Goal: Transaction & Acquisition: Purchase product/service

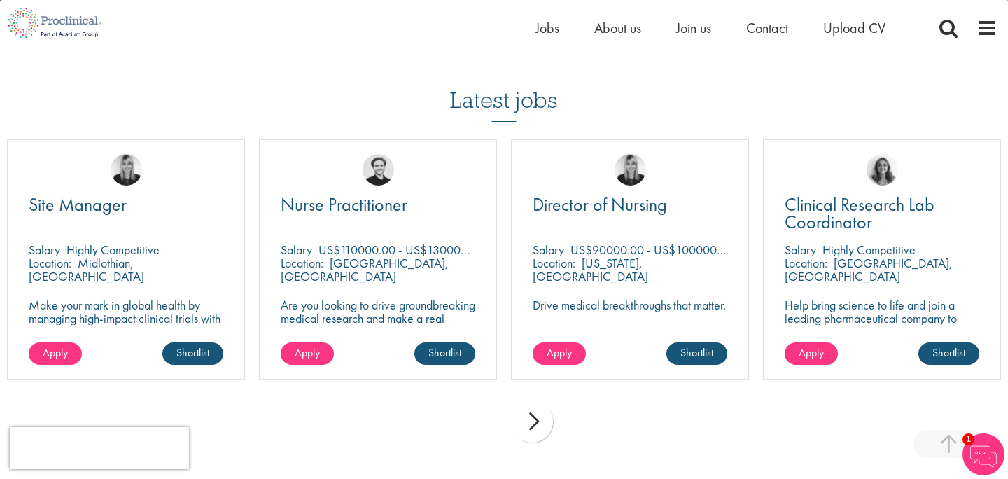
scroll to position [1647, 0]
click at [542, 422] on div "next" at bounding box center [532, 422] width 42 height 42
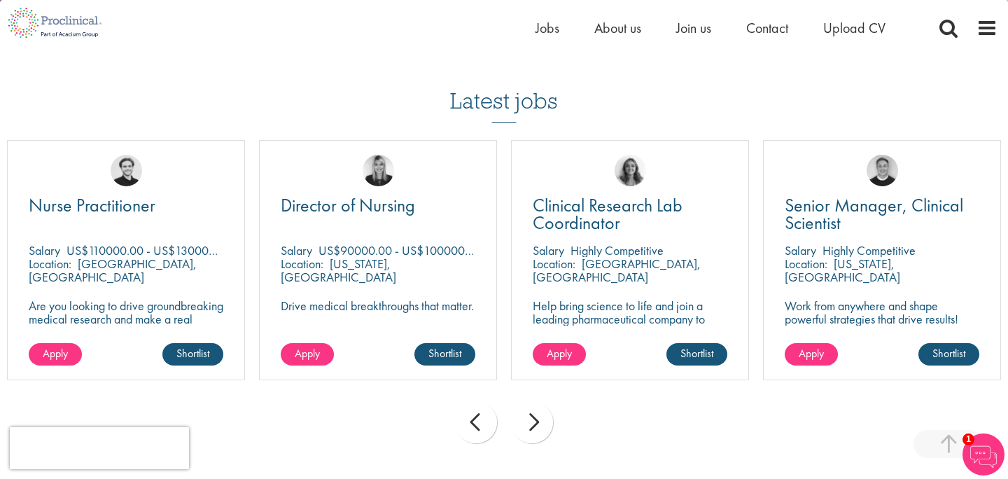
click at [542, 426] on div "next" at bounding box center [532, 422] width 42 height 42
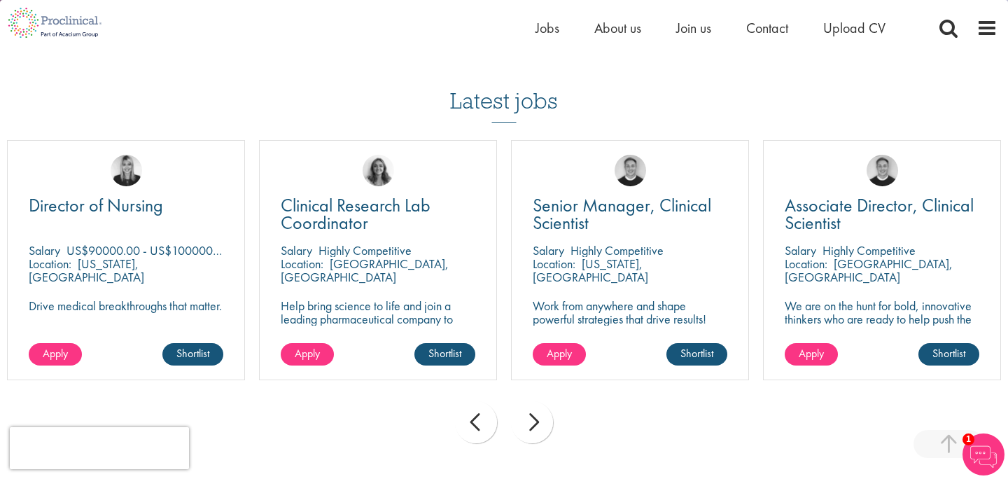
click at [542, 429] on div "next" at bounding box center [532, 422] width 42 height 42
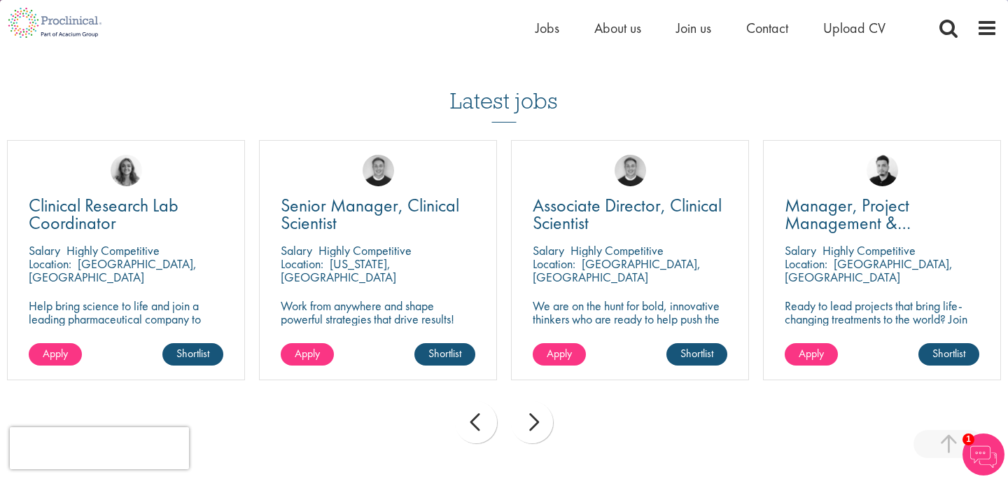
click at [542, 430] on div "next" at bounding box center [532, 422] width 42 height 42
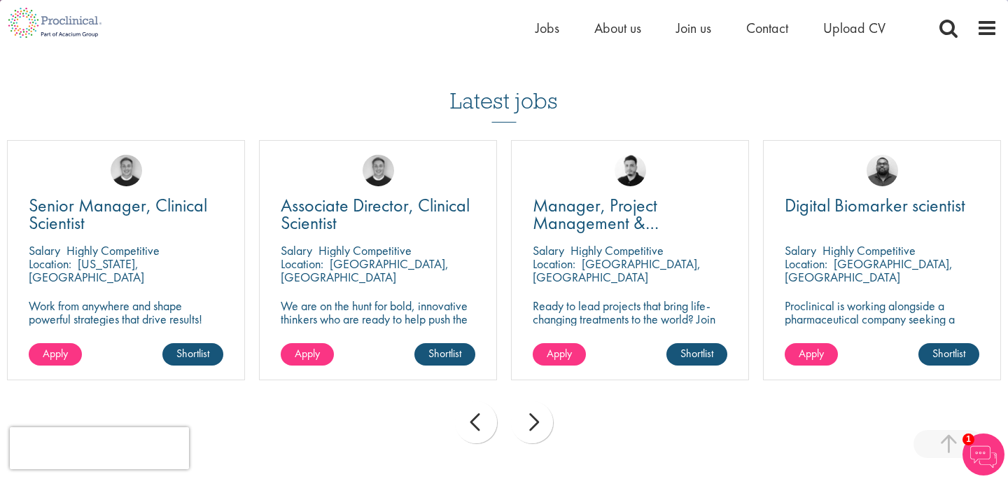
click at [542, 430] on div "next" at bounding box center [532, 422] width 42 height 42
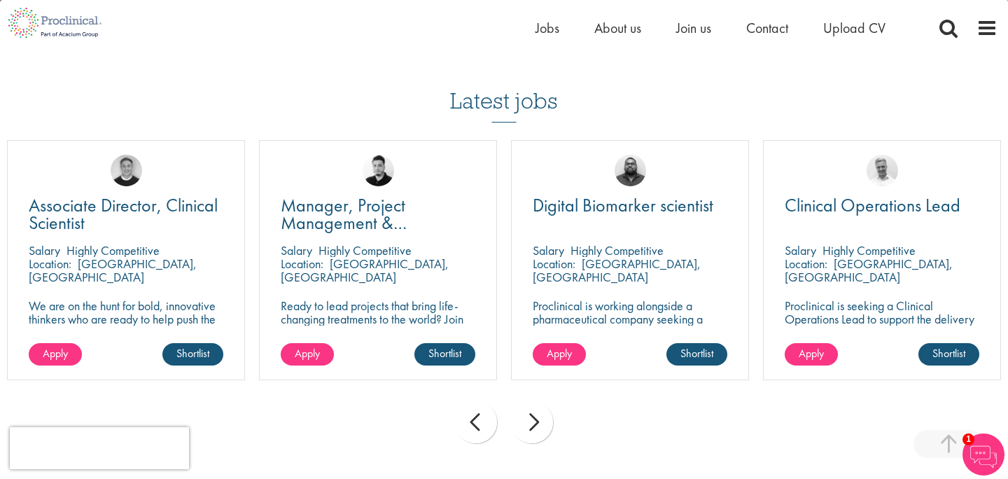
click at [542, 430] on div "next" at bounding box center [532, 422] width 42 height 42
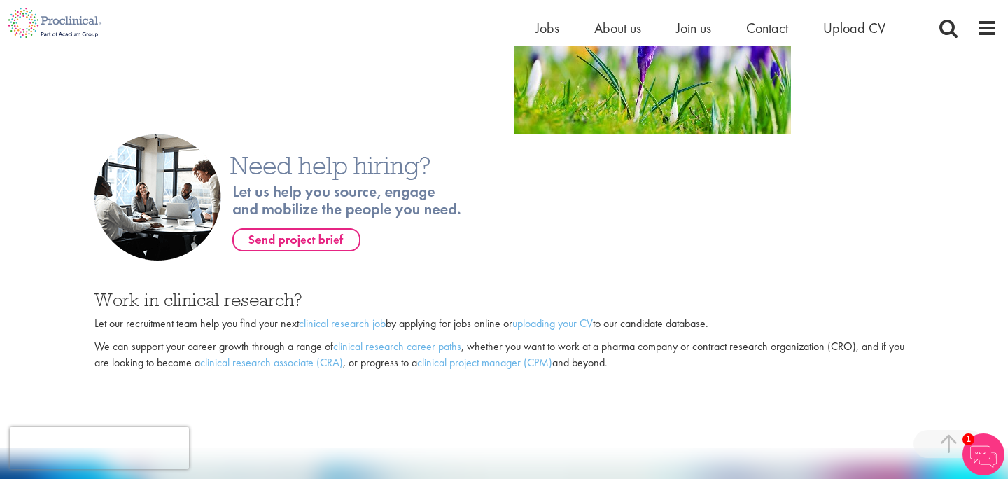
scroll to position [848, 0]
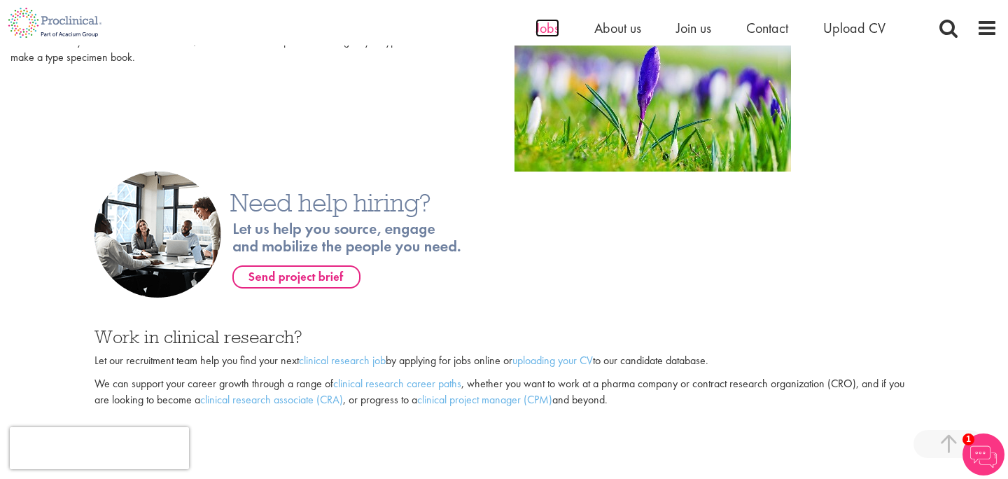
click at [546, 33] on span "Jobs" at bounding box center [547, 28] width 24 height 18
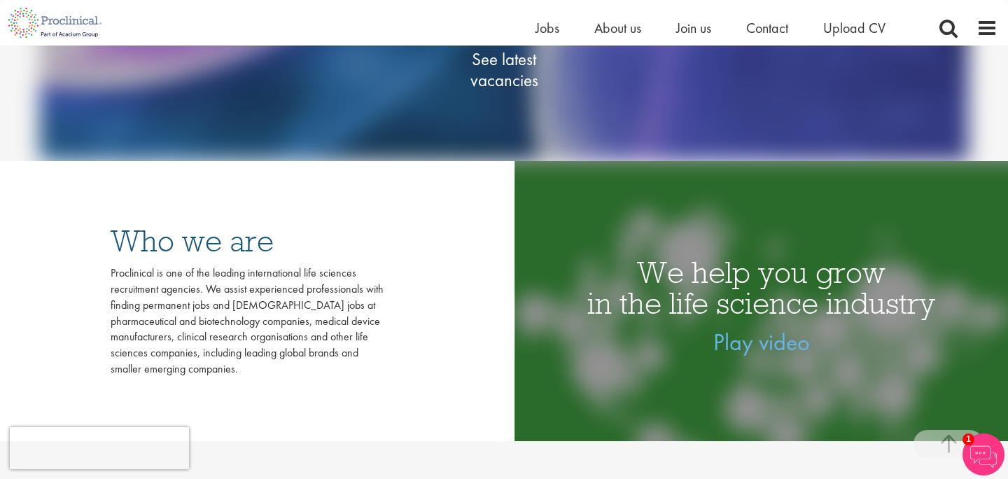
scroll to position [295, 0]
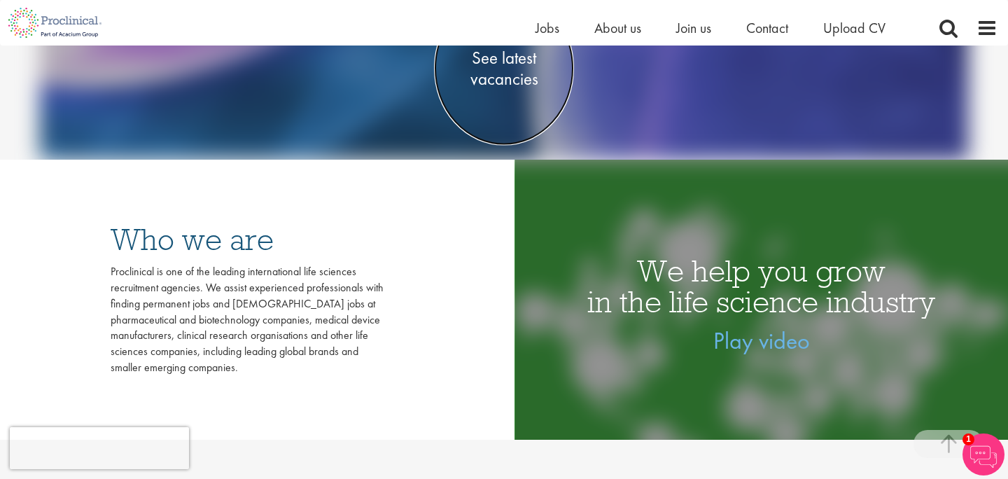
click at [523, 70] on span "See latest vacancies" at bounding box center [504, 69] width 140 height 42
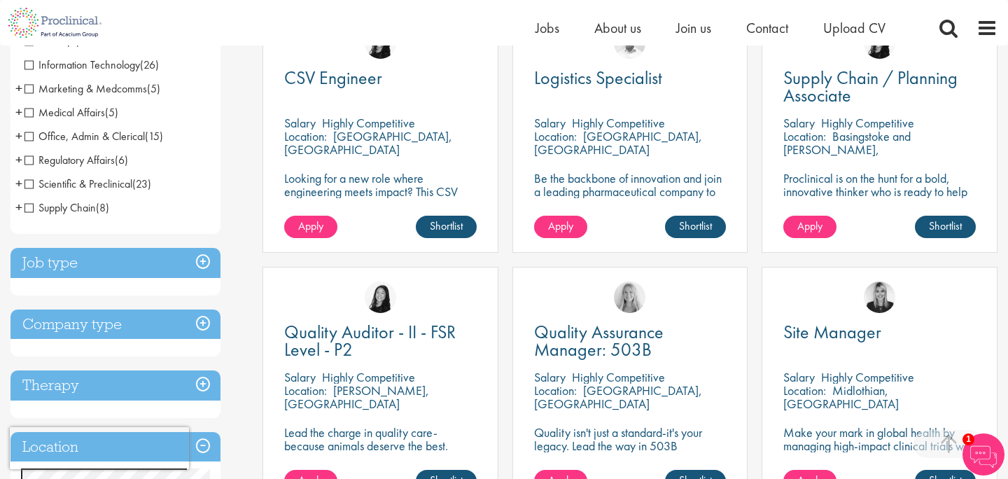
scroll to position [322, 0]
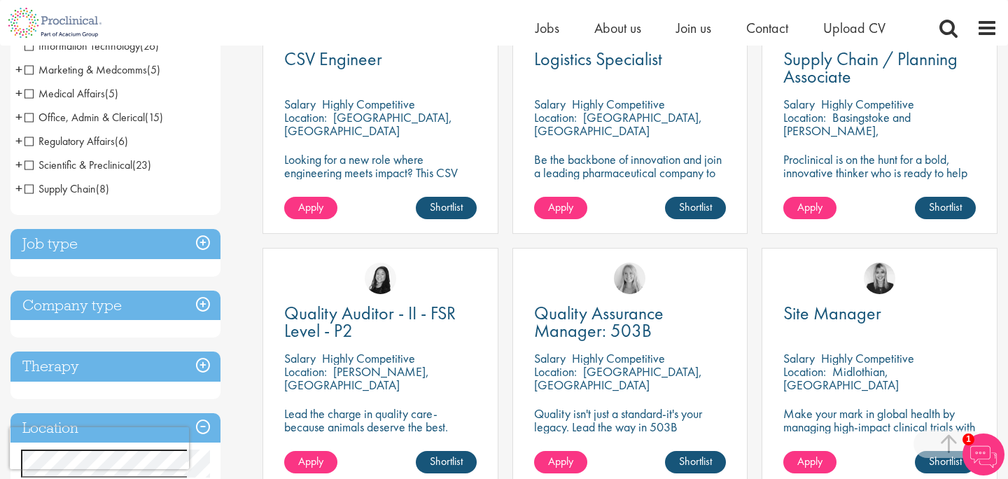
click at [188, 244] on h3 "Job type" at bounding box center [115, 244] width 210 height 30
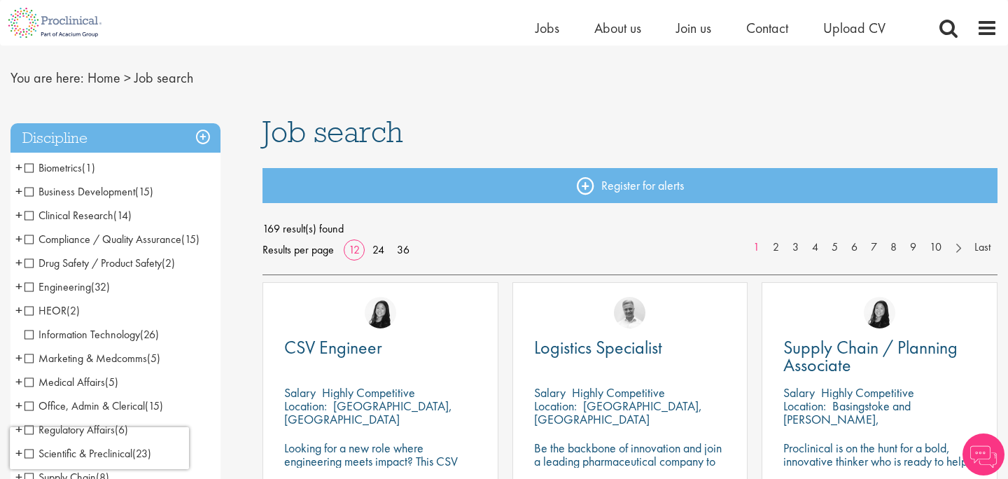
scroll to position [117, 0]
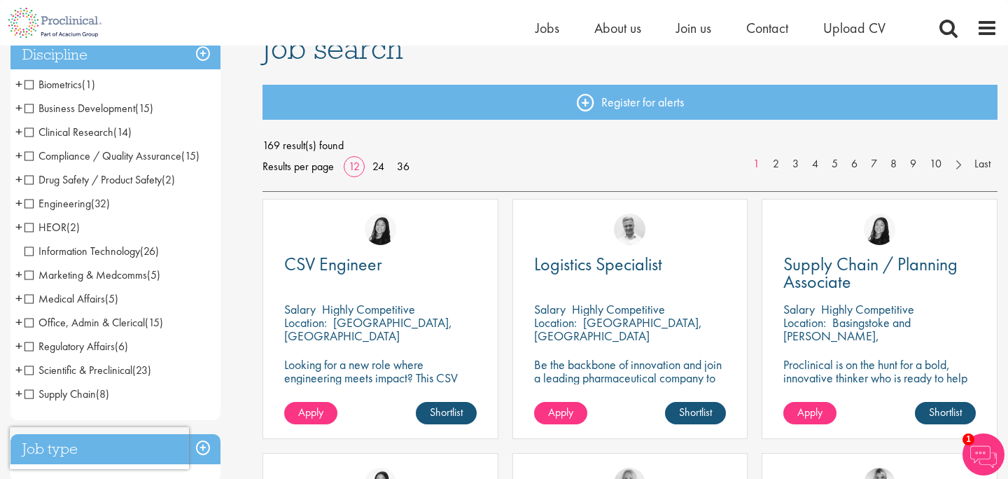
click at [29, 132] on span "Clinical Research" at bounding box center [68, 132] width 89 height 15
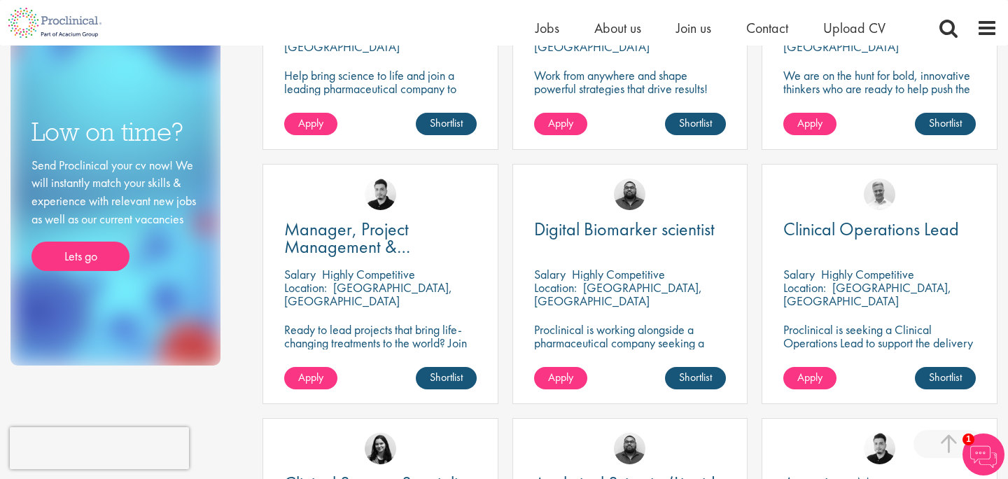
scroll to position [653, 0]
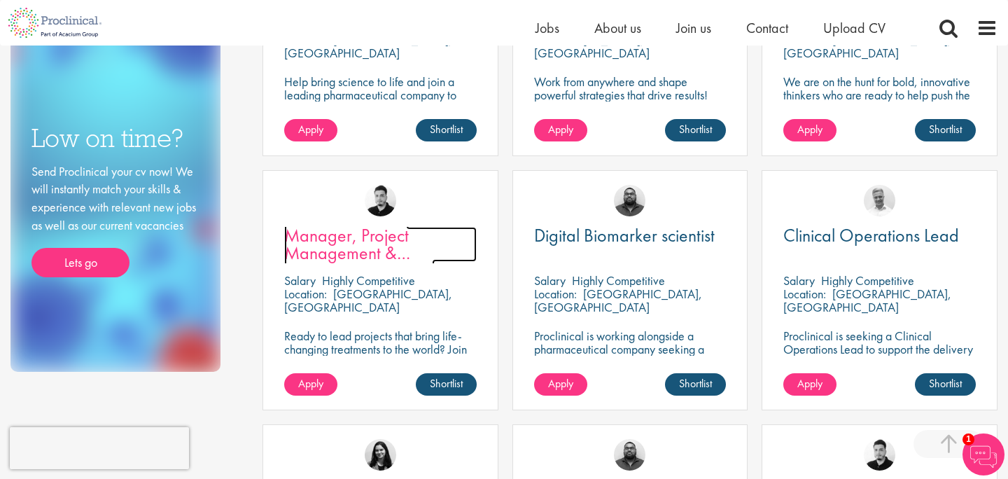
click at [332, 239] on span "Manager, Project Management & Operational Delivery" at bounding box center [359, 252] width 150 height 59
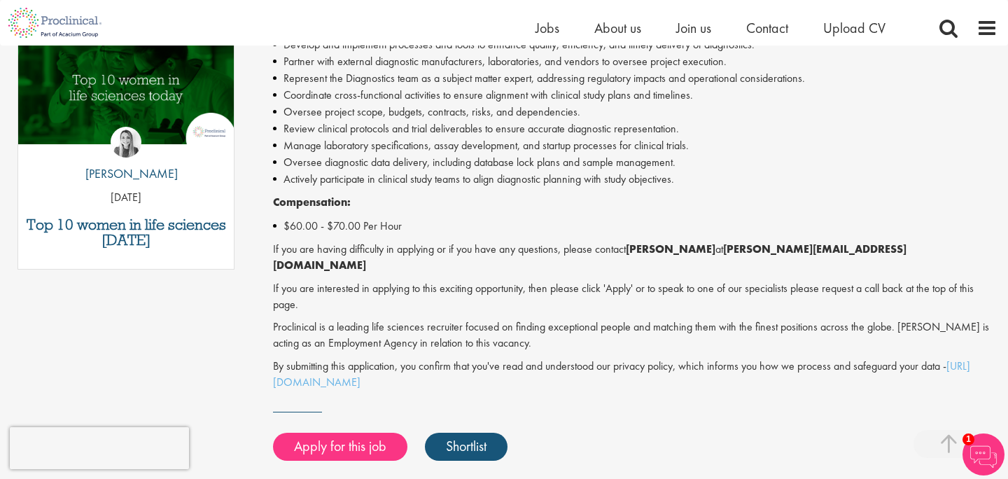
scroll to position [756, 0]
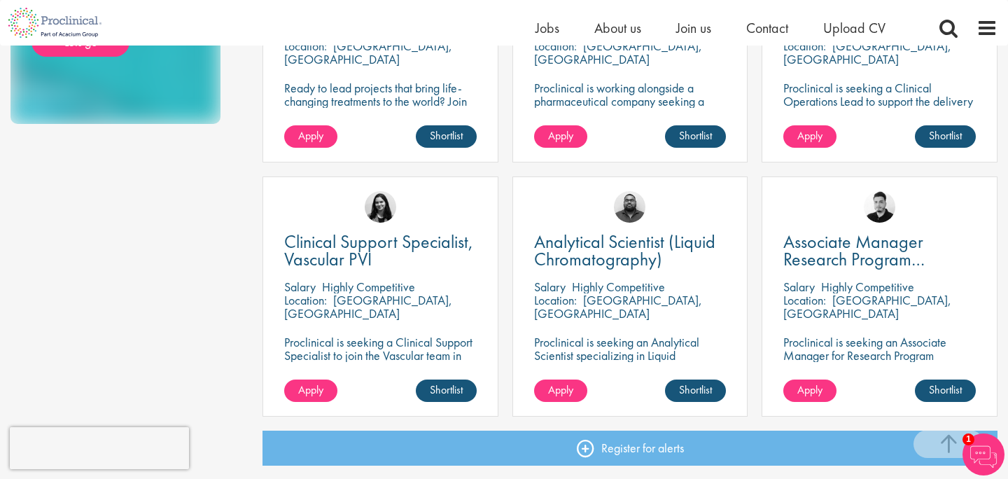
scroll to position [902, 0]
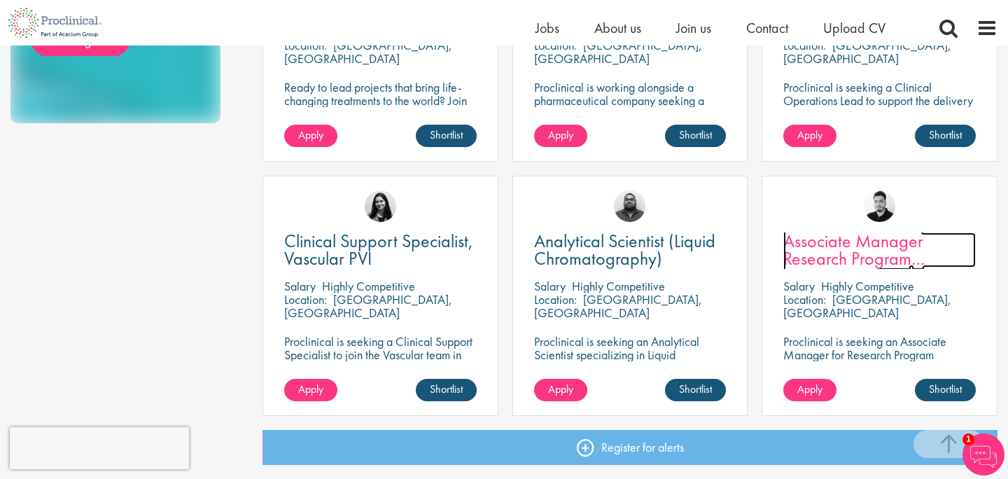
click at [857, 253] on span "Associate Manager Research Program Management" at bounding box center [853, 258] width 141 height 59
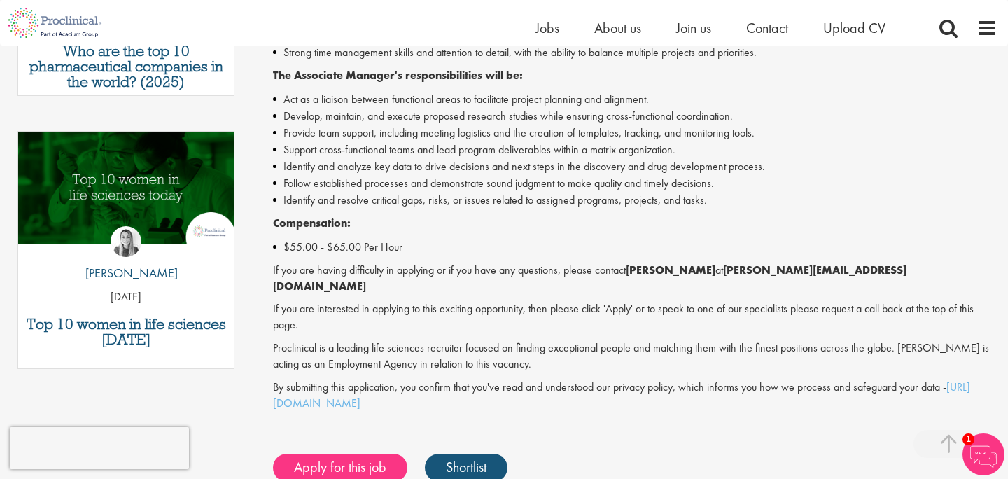
scroll to position [657, 0]
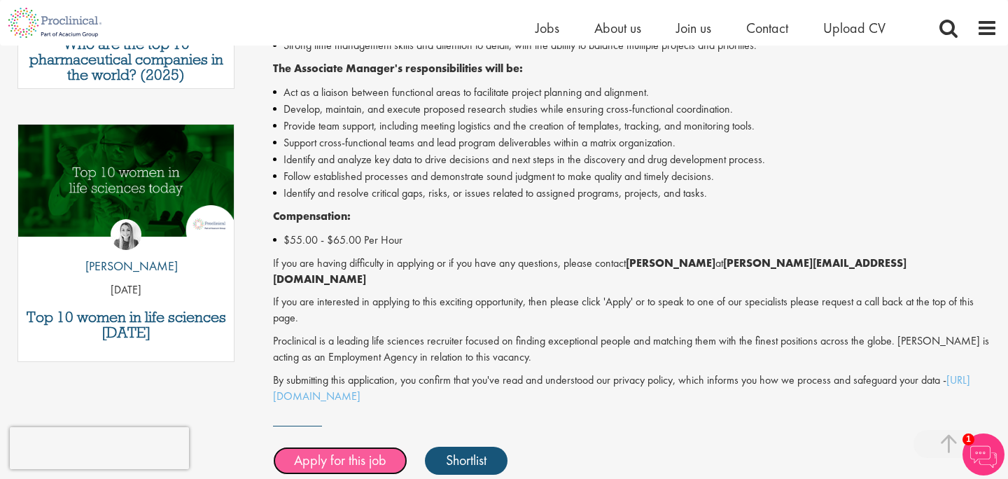
click at [379, 446] on link "Apply for this job" at bounding box center [340, 460] width 134 height 28
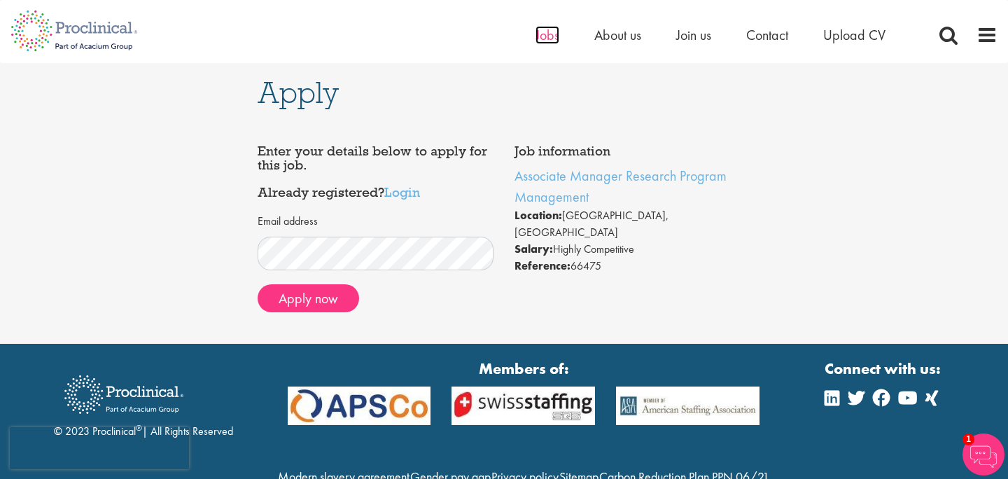
click at [540, 38] on span "Jobs" at bounding box center [547, 35] width 24 height 18
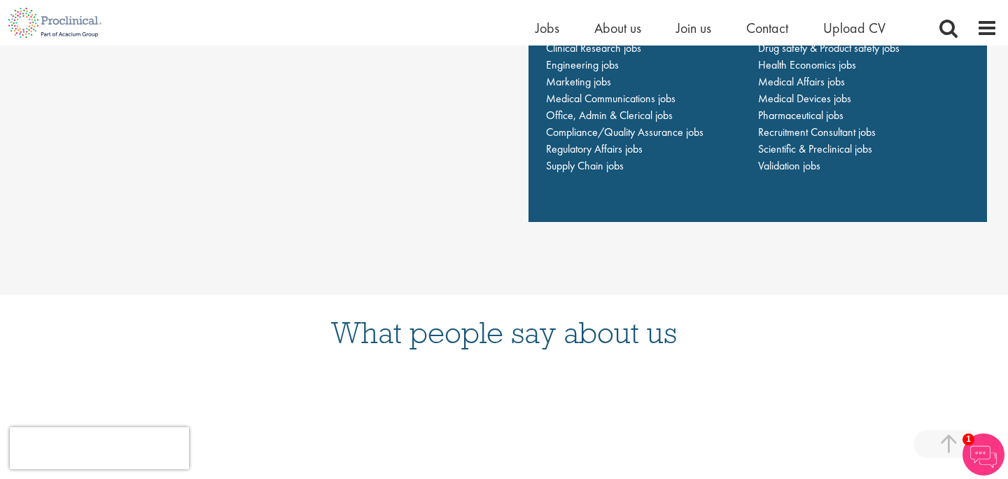
scroll to position [1030, 0]
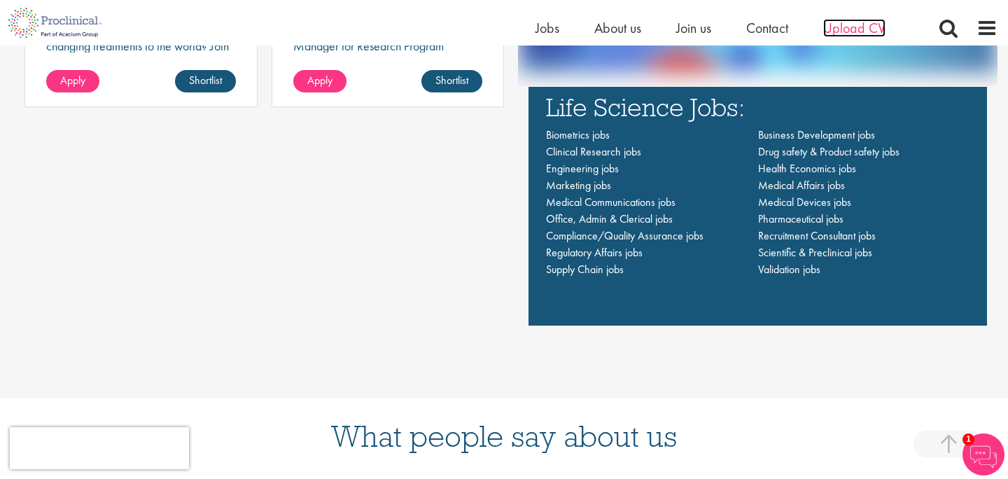
click at [865, 24] on span "Upload CV" at bounding box center [854, 28] width 62 height 18
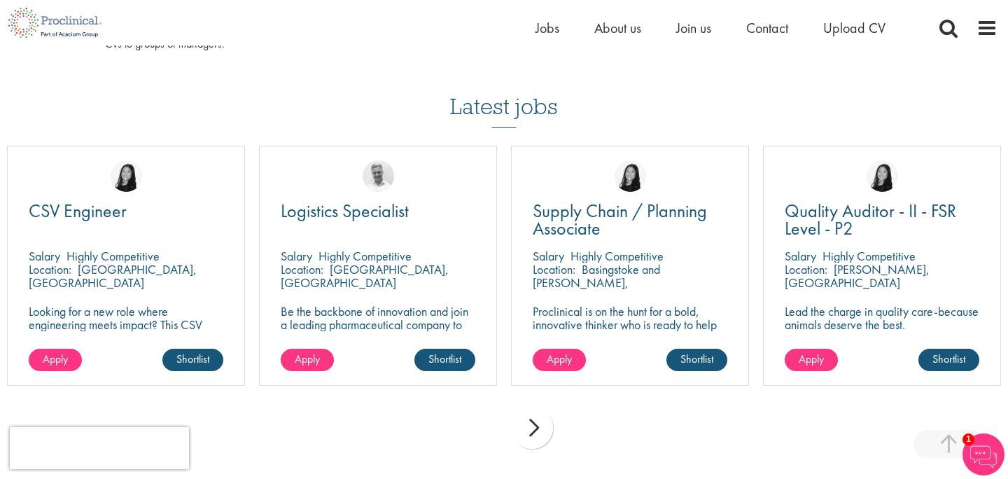
scroll to position [949, 0]
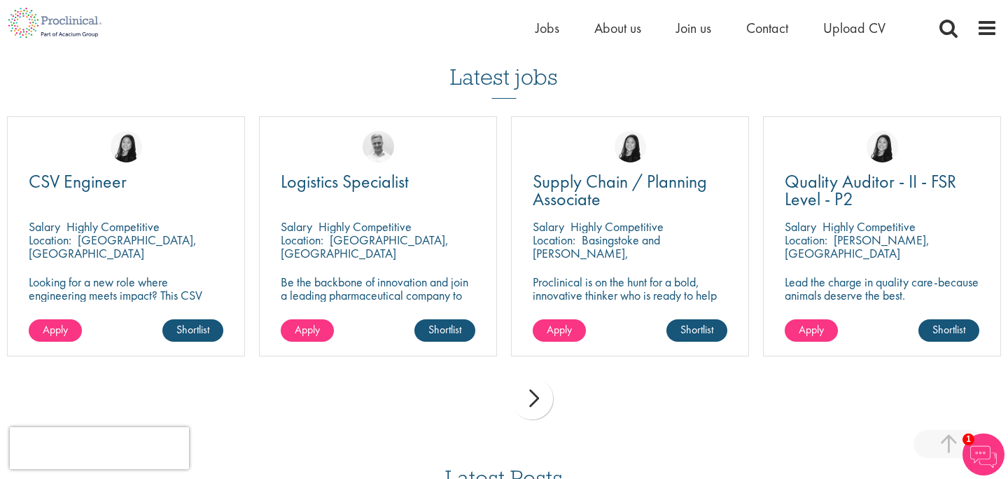
click at [535, 409] on div "next" at bounding box center [532, 398] width 42 height 42
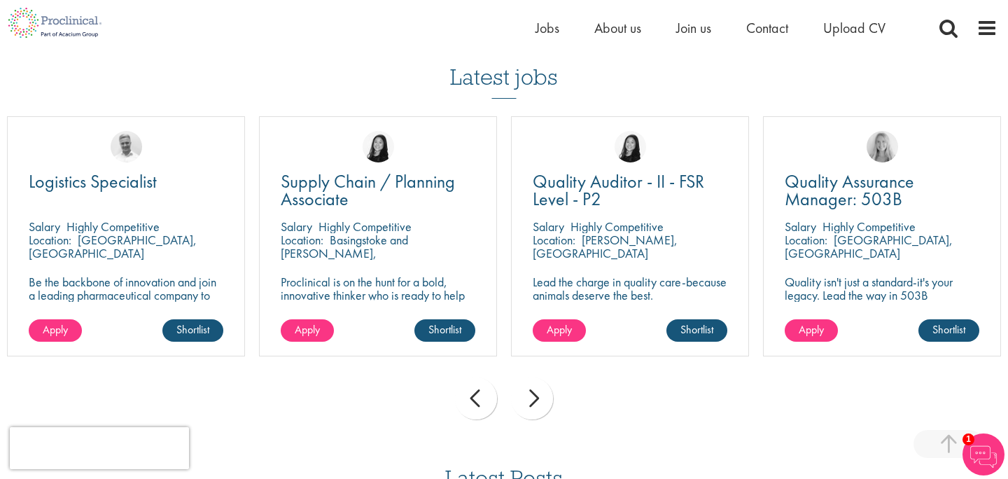
click at [535, 409] on div "next" at bounding box center [532, 398] width 42 height 42
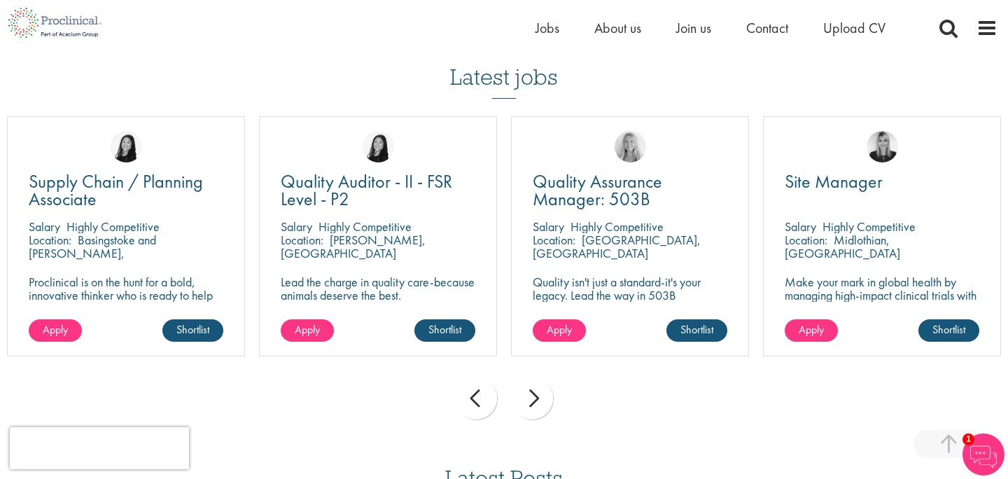
click at [535, 409] on div "next" at bounding box center [532, 398] width 42 height 42
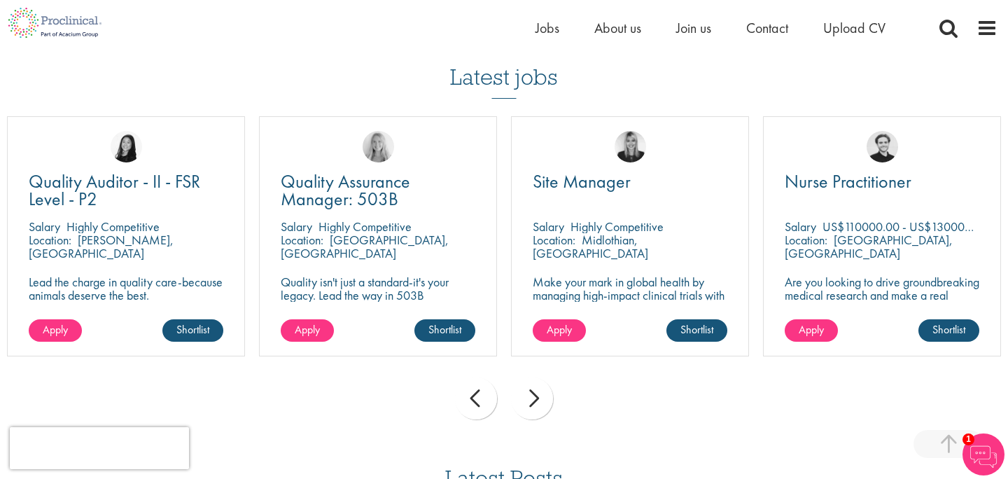
click at [535, 409] on div "next" at bounding box center [532, 398] width 42 height 42
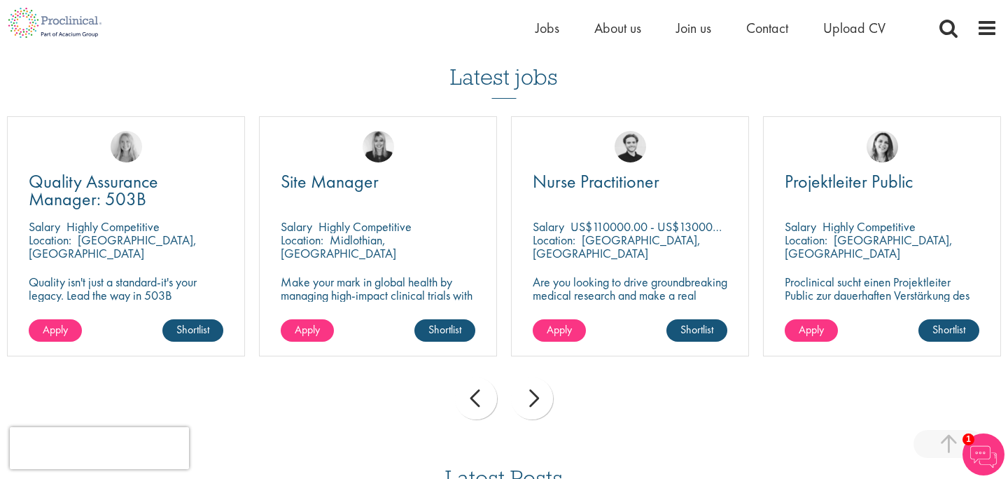
click at [535, 409] on div "next" at bounding box center [532, 398] width 42 height 42
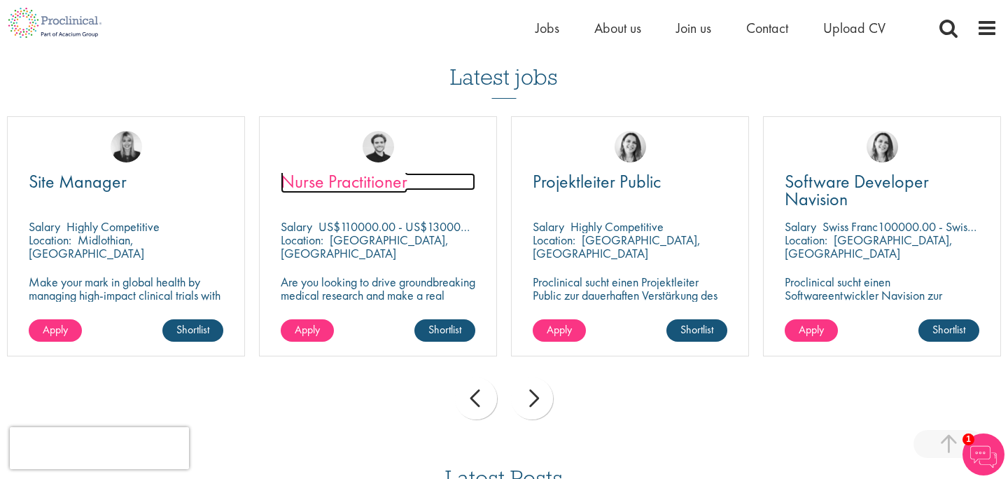
click at [374, 179] on span "Nurse Practitioner" at bounding box center [344, 181] width 127 height 24
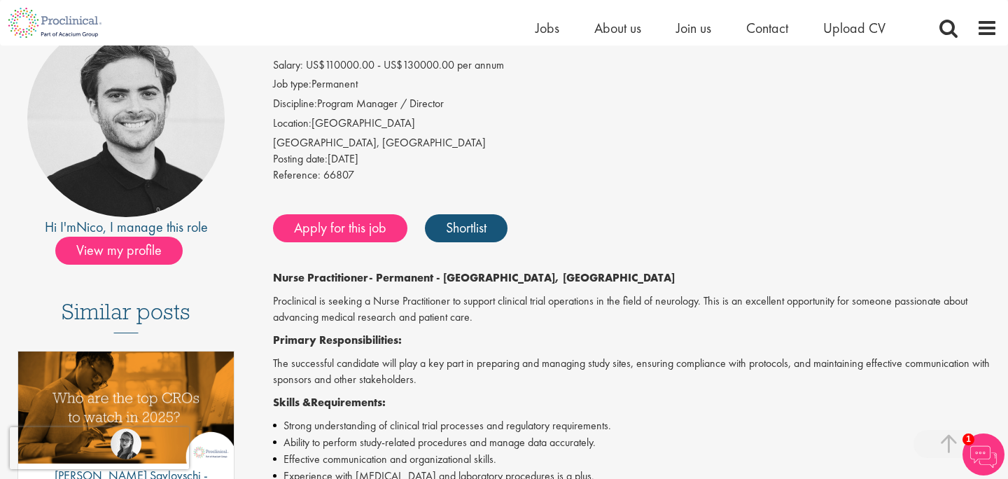
scroll to position [92, 0]
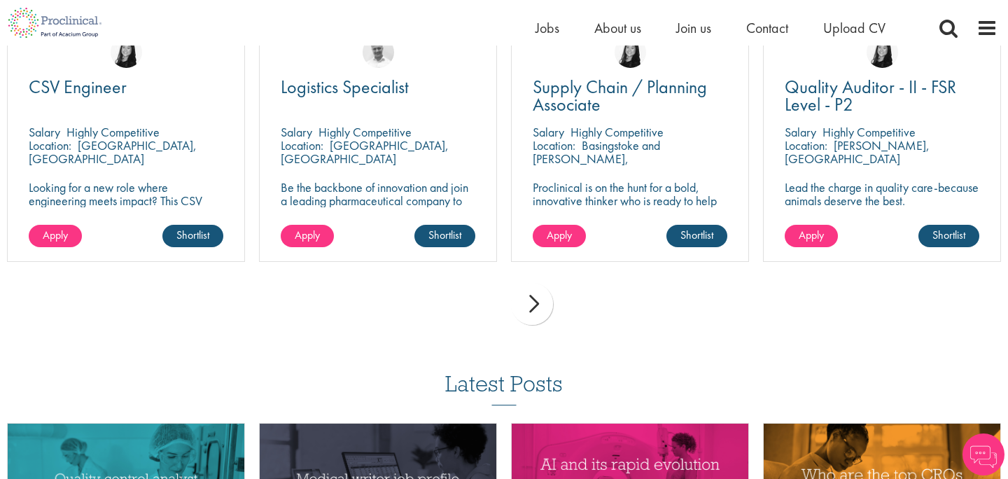
scroll to position [1047, 0]
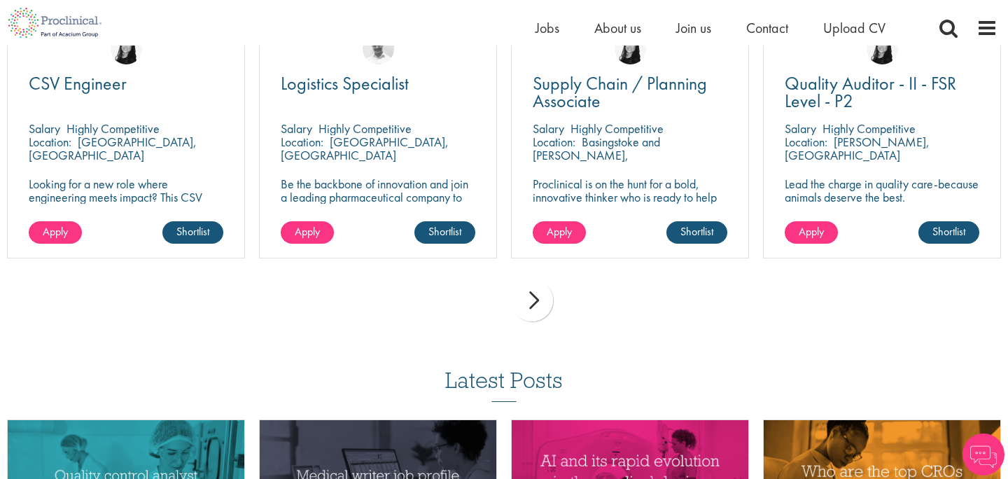
click at [531, 303] on div "next" at bounding box center [532, 300] width 42 height 42
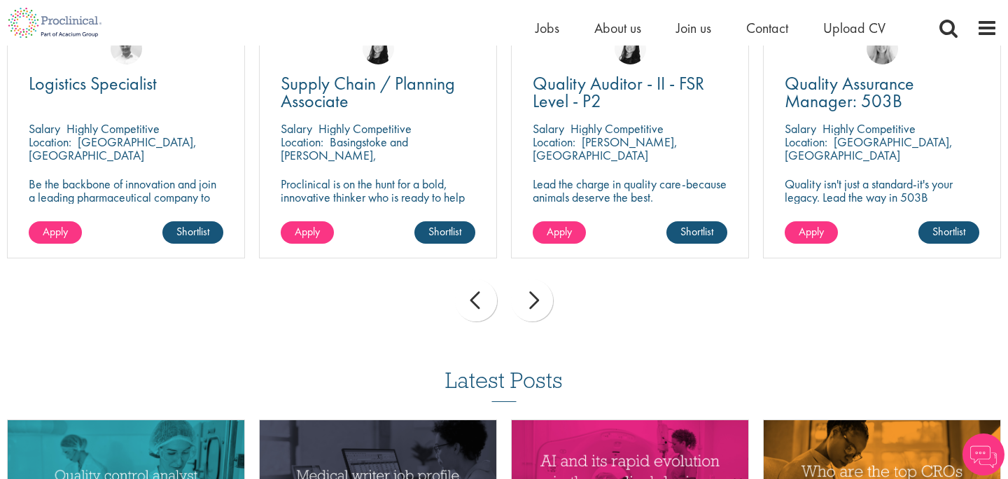
click at [527, 303] on div "next" at bounding box center [532, 300] width 42 height 42
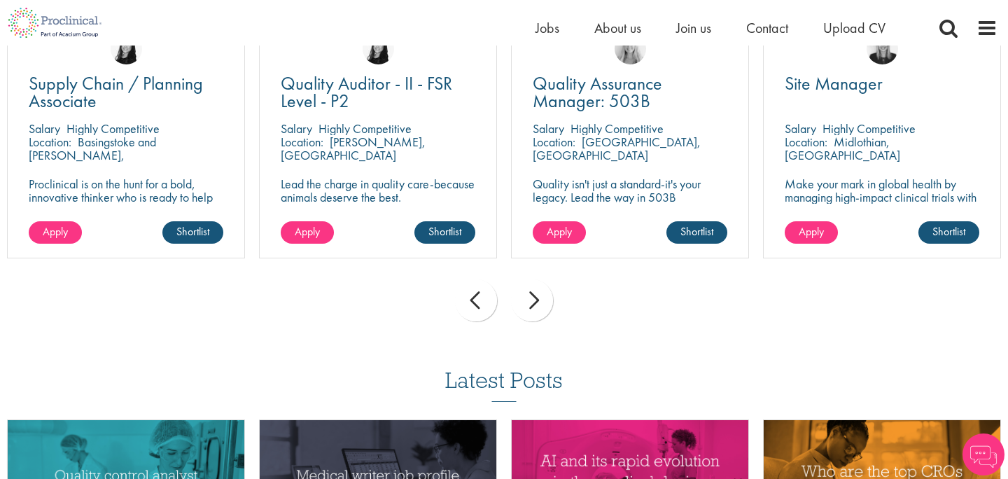
click at [527, 303] on div "next" at bounding box center [532, 300] width 42 height 42
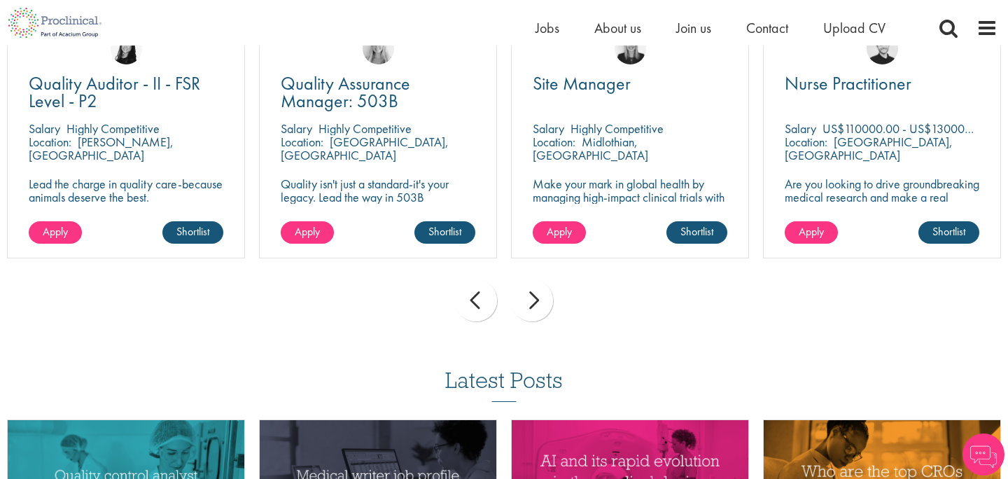
click at [527, 303] on div "next" at bounding box center [532, 300] width 42 height 42
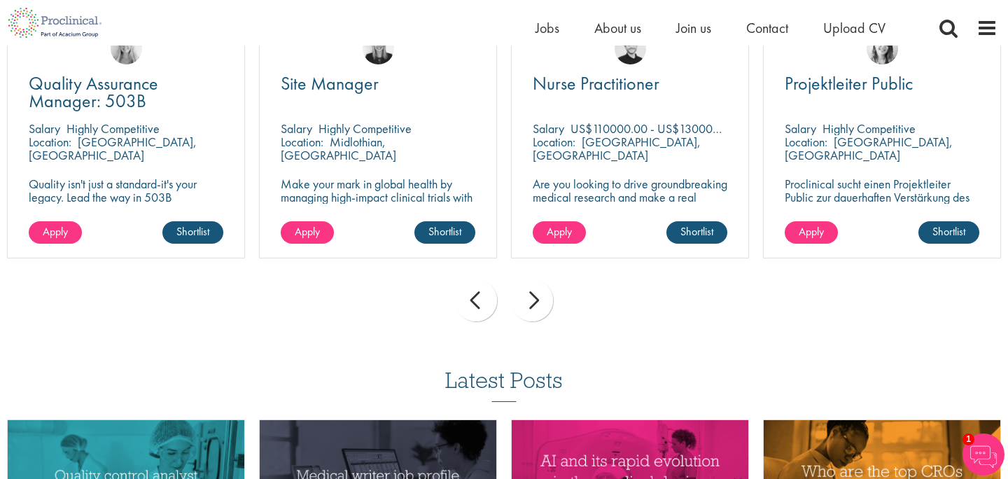
click at [527, 303] on div "next" at bounding box center [532, 300] width 42 height 42
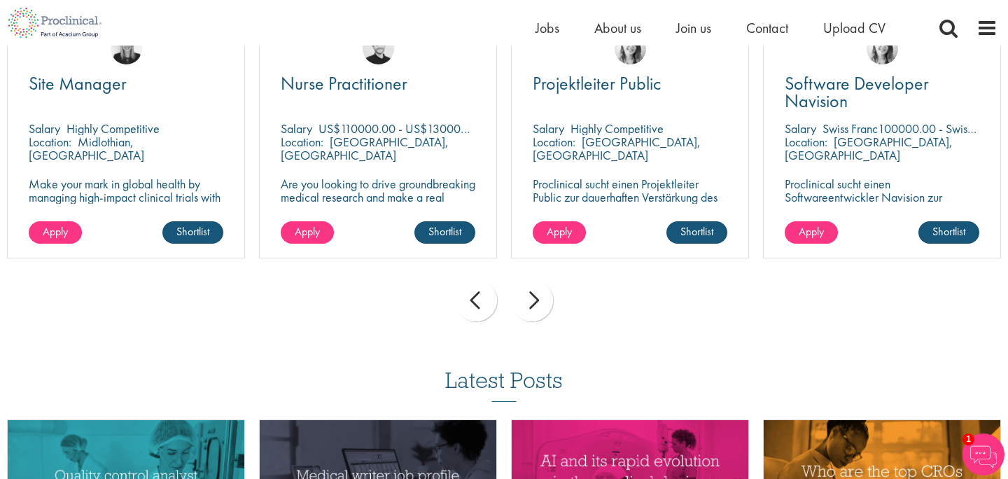
click at [527, 304] on div "next" at bounding box center [532, 300] width 42 height 42
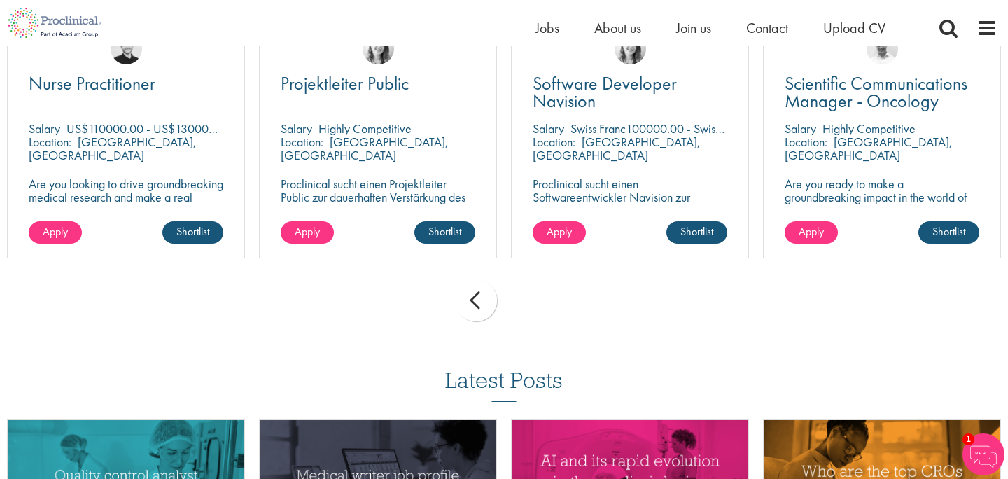
click at [528, 305] on div "prev next" at bounding box center [504, 302] width 1008 height 61
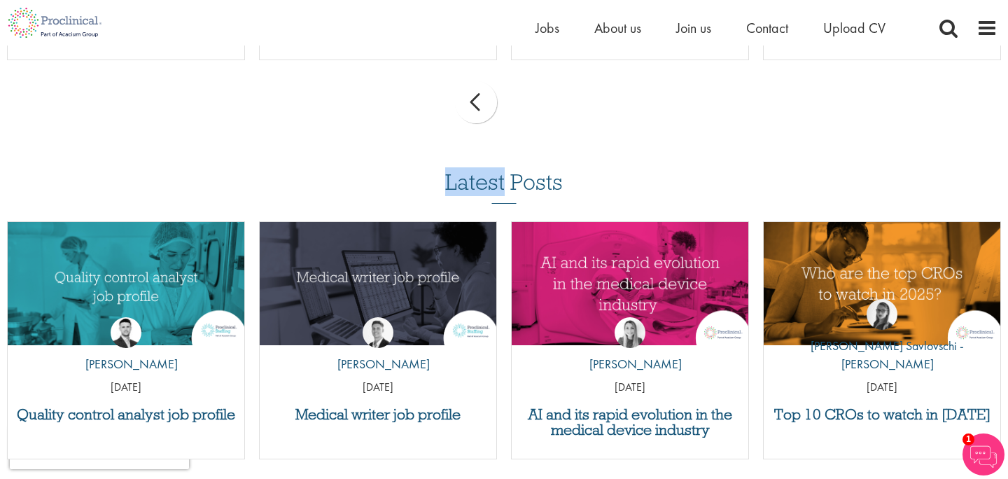
scroll to position [1247, 0]
